Goal: Find specific page/section: Find specific page/section

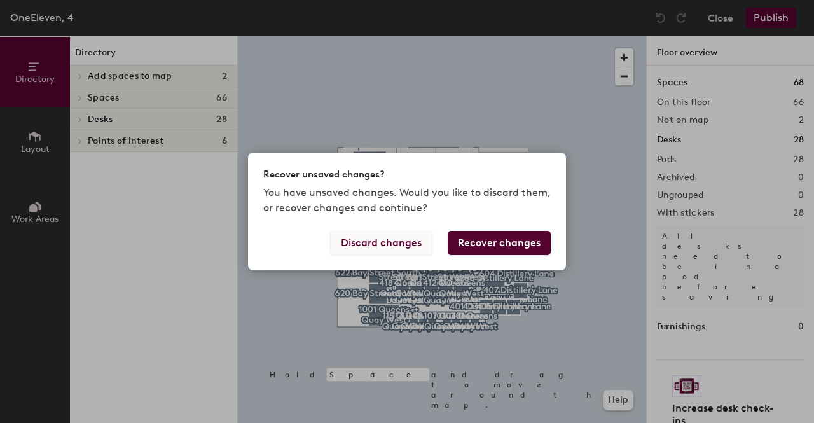
click at [401, 238] on button "Discard changes" at bounding box center [381, 243] width 102 height 24
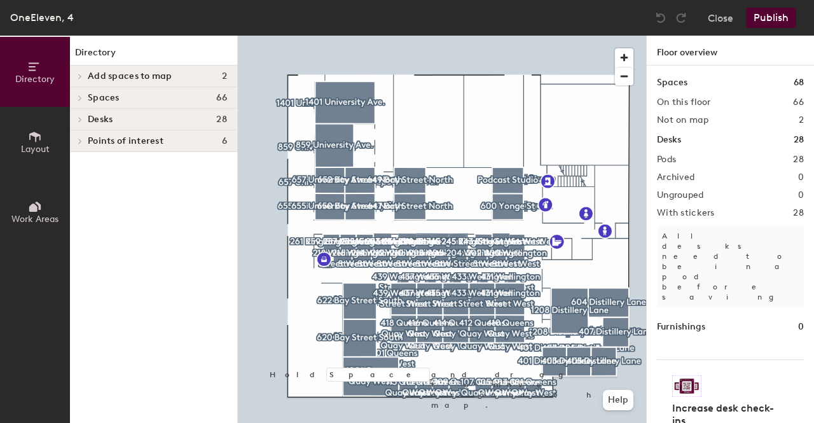
click at [95, 75] on span "Add spaces to map" at bounding box center [130, 76] width 85 height 10
